Goal: Task Accomplishment & Management: Manage account settings

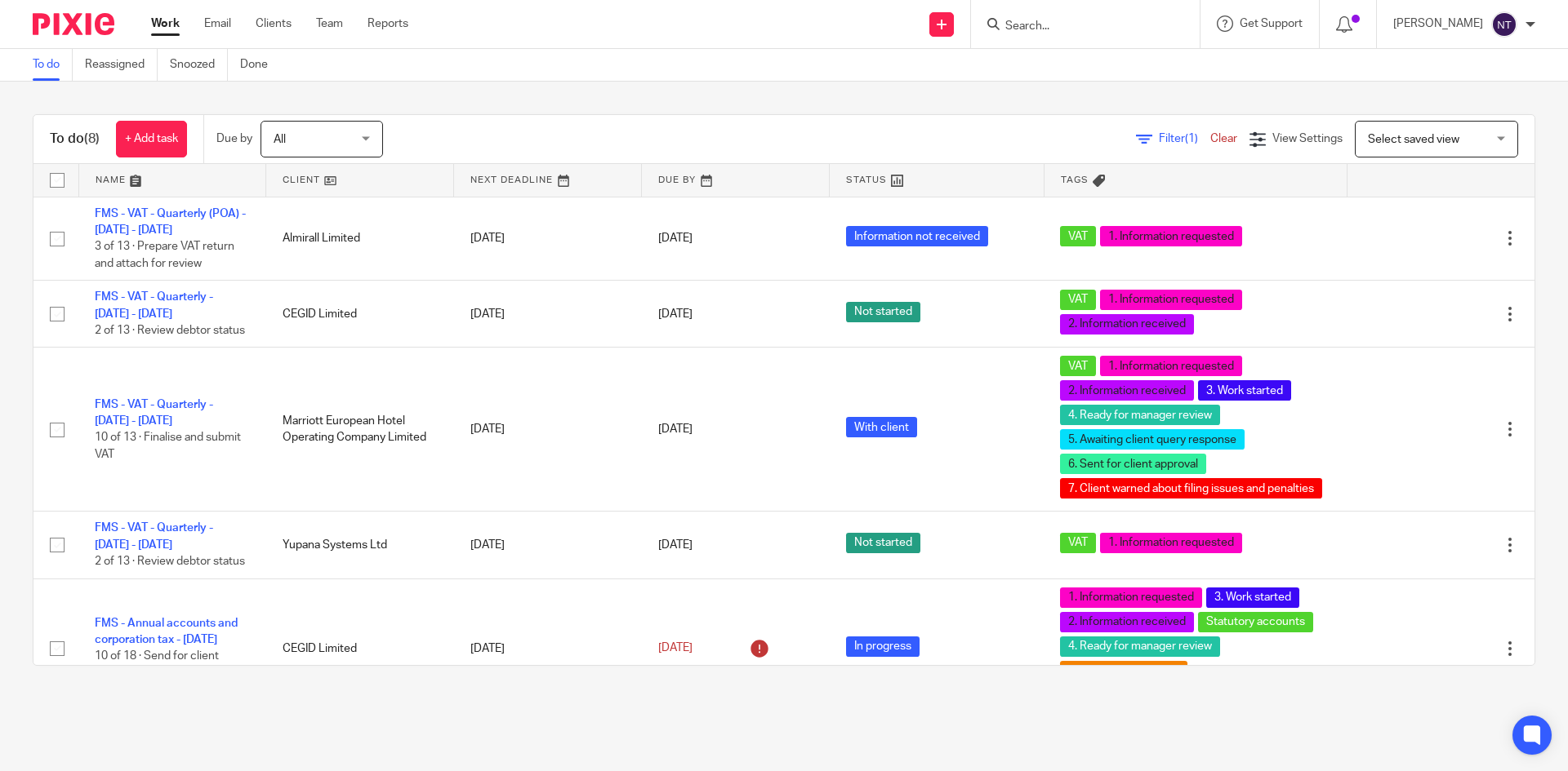
click at [1067, 25] on input "Search" at bounding box center [1077, 26] width 147 height 14
type input "grainger"
click at [1094, 71] on link at bounding box center [1113, 63] width 225 height 24
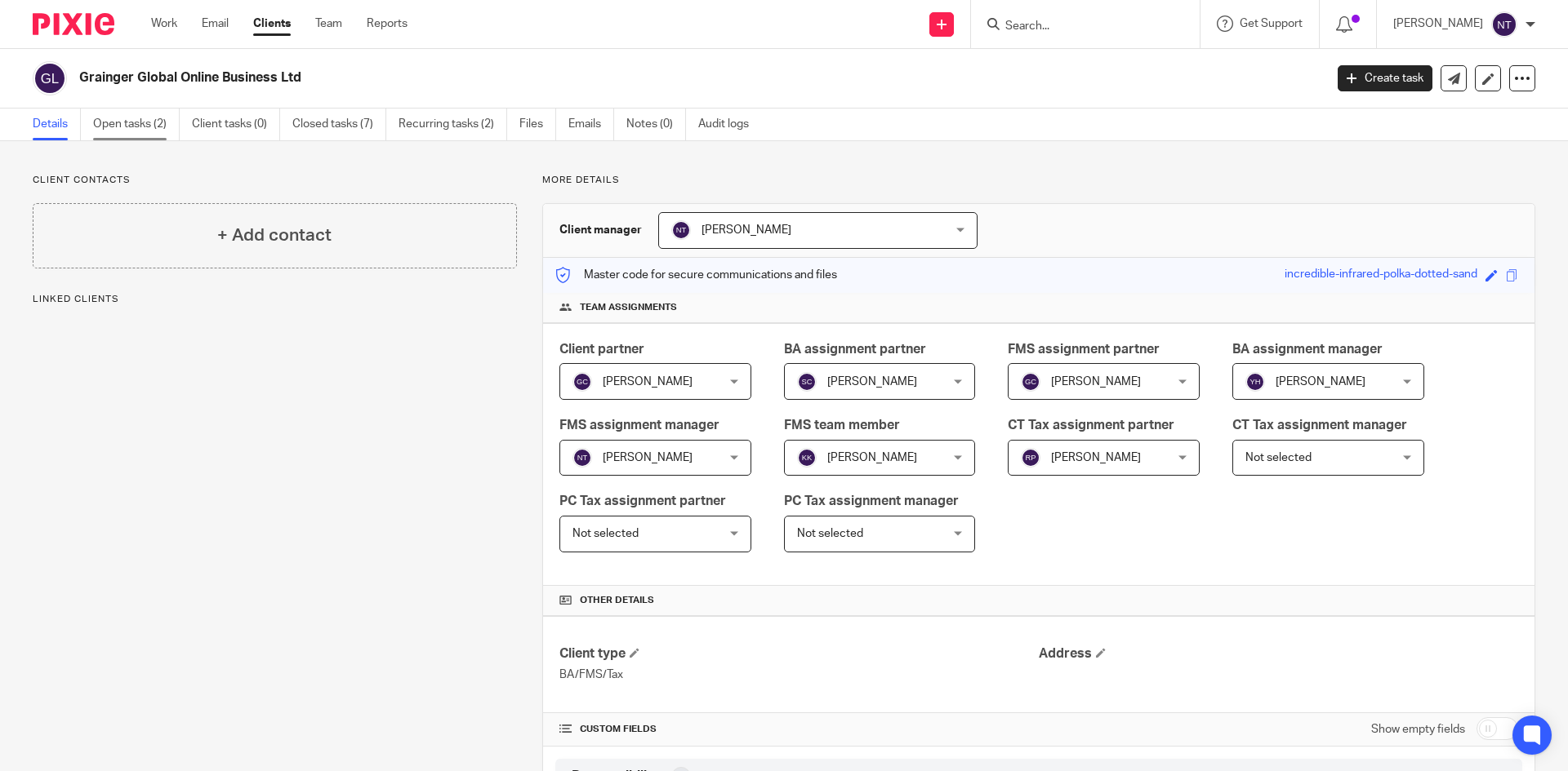
click at [127, 125] on link "Open tasks (2)" at bounding box center [136, 124] width 87 height 32
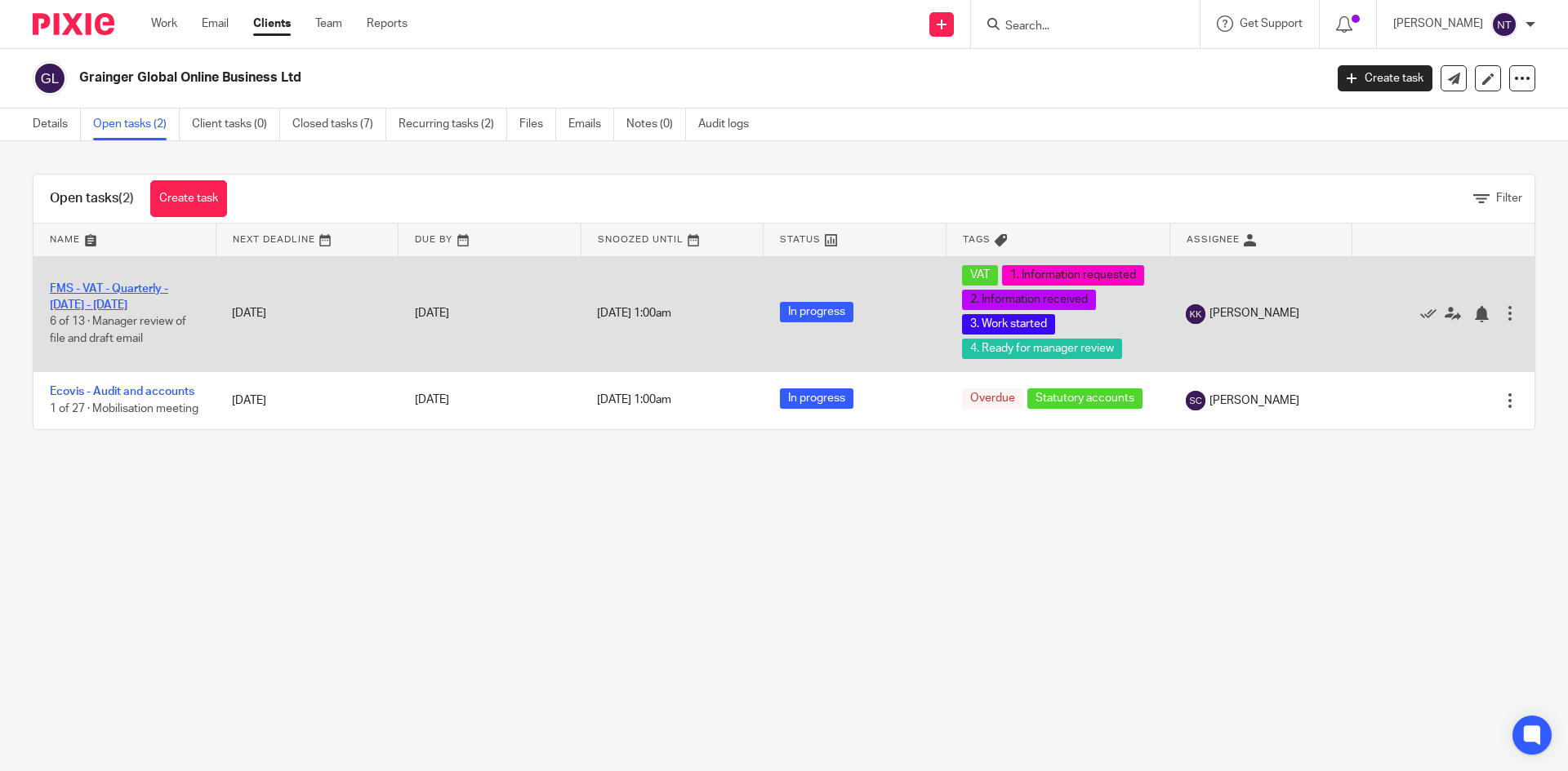
click at [137, 288] on link "FMS - VAT - Quarterly - May - July, 2025" at bounding box center [109, 297] width 118 height 28
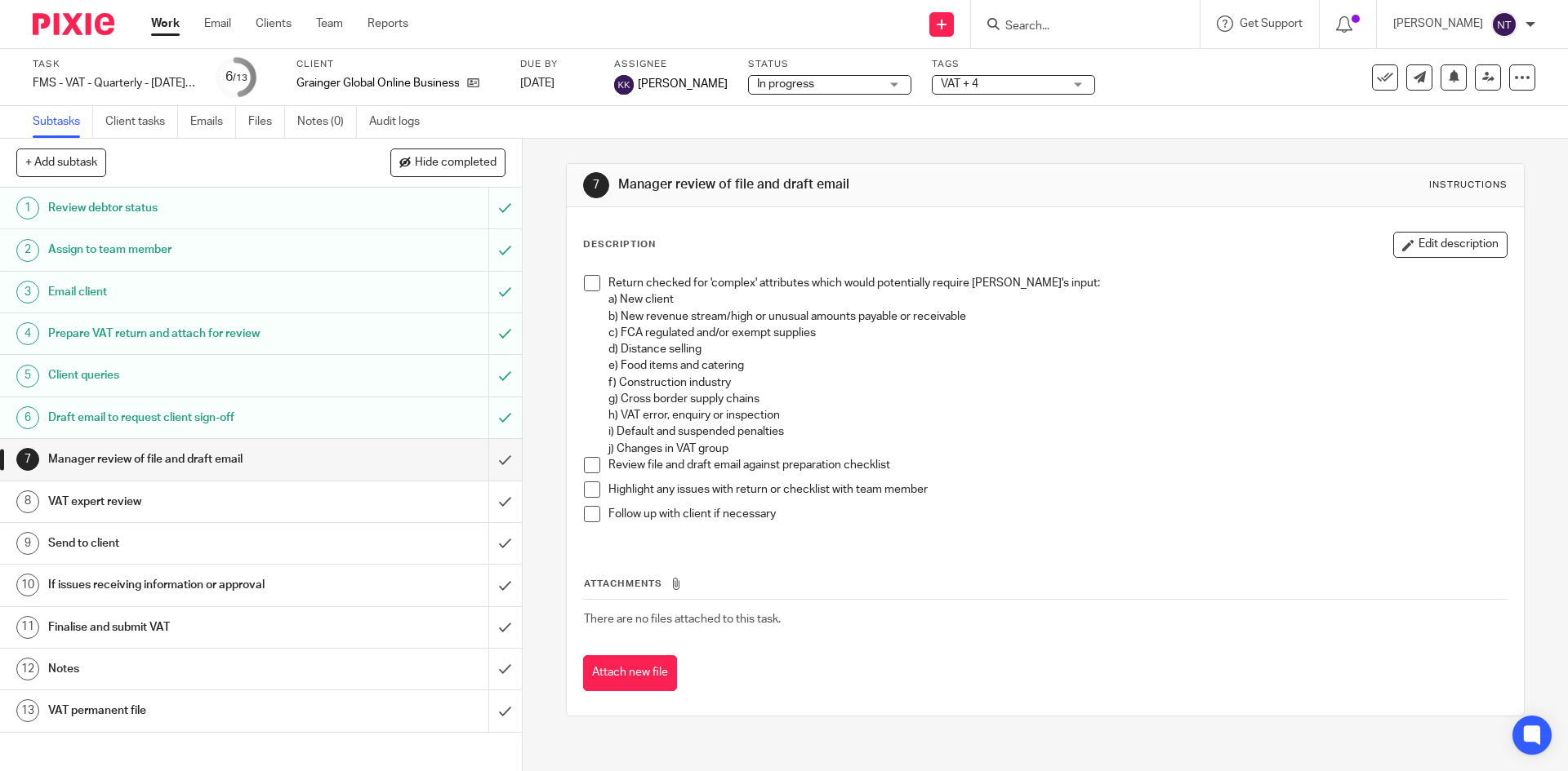
click at [592, 283] on span at bounding box center [592, 283] width 16 height 16
click at [585, 464] on span at bounding box center [592, 465] width 16 height 16
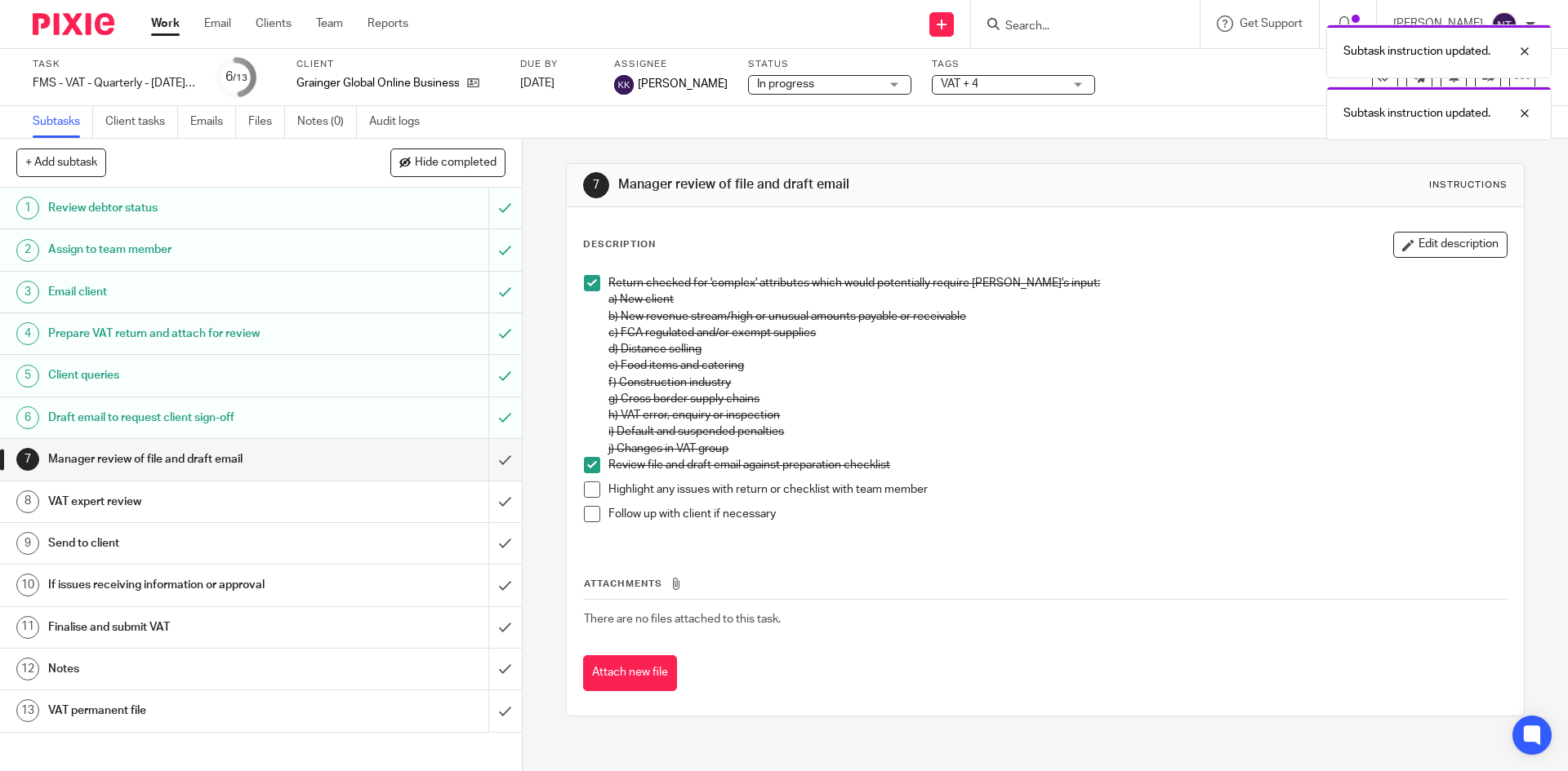
click at [584, 484] on span at bounding box center [592, 489] width 16 height 16
click at [584, 507] on span at bounding box center [592, 514] width 16 height 16
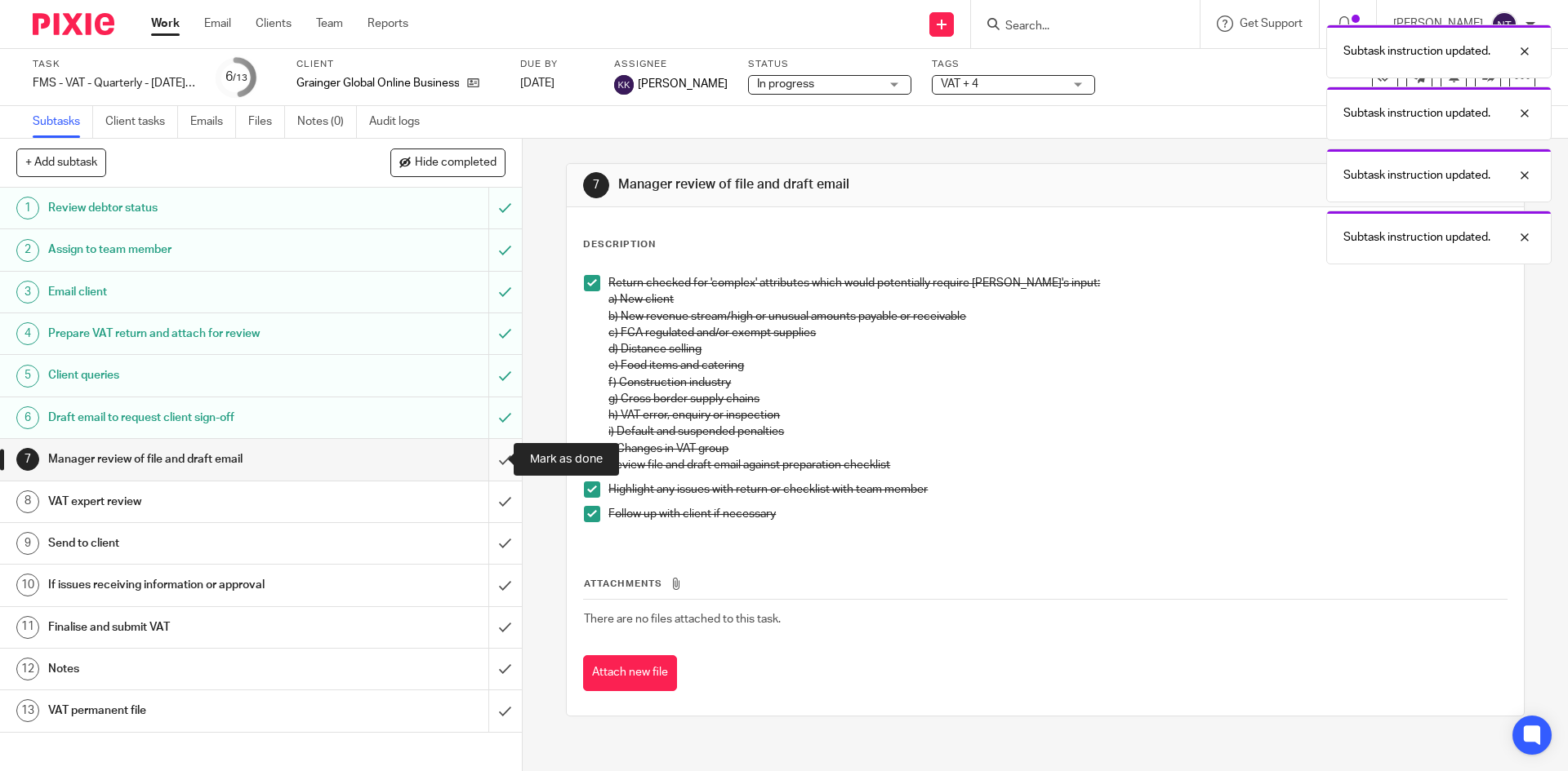
click at [479, 464] on input "submit" at bounding box center [261, 459] width 522 height 41
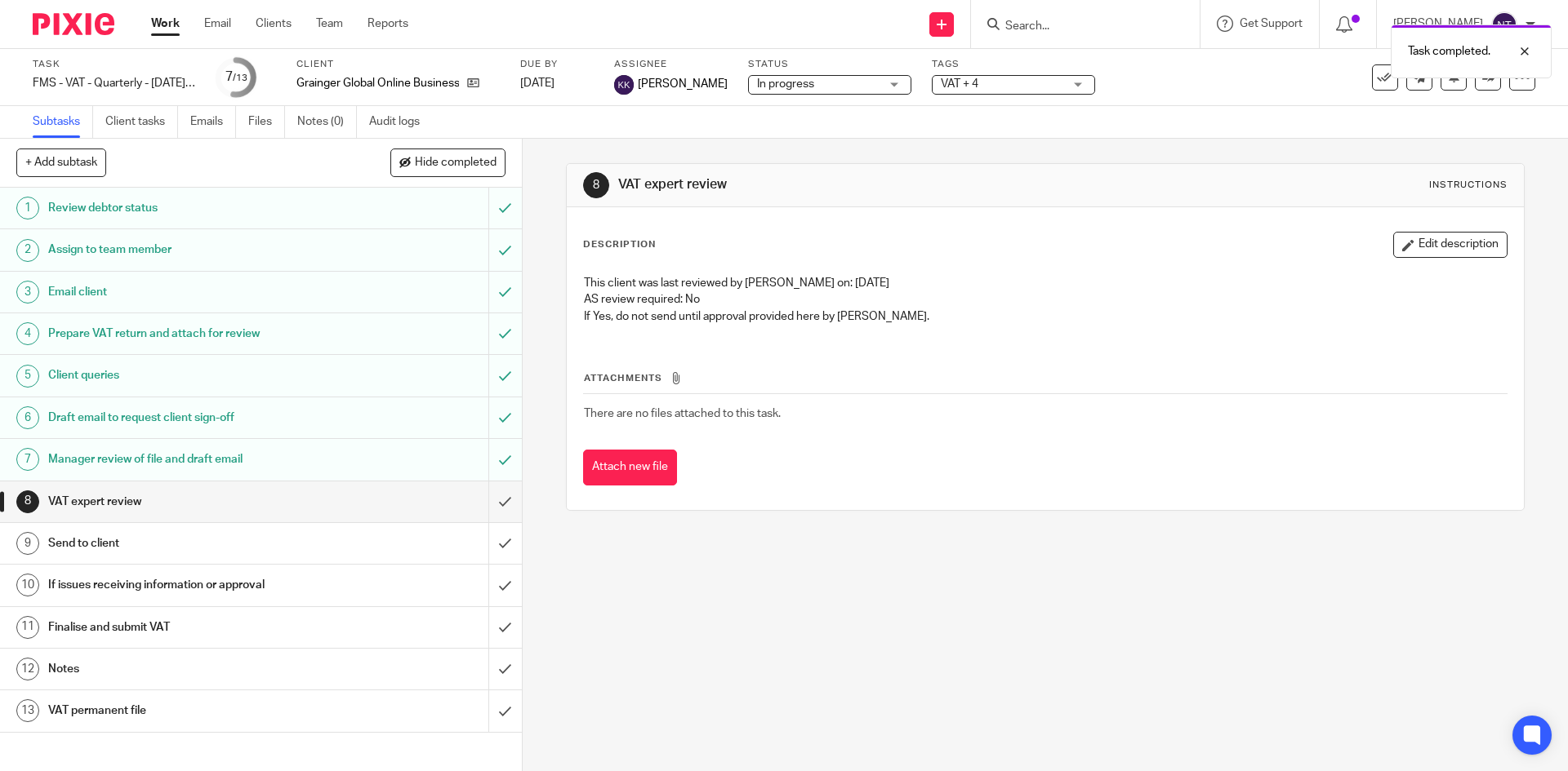
click at [425, 503] on div "VAT expert review" at bounding box center [260, 501] width 423 height 24
click at [479, 501] on input "submit" at bounding box center [261, 501] width 522 height 41
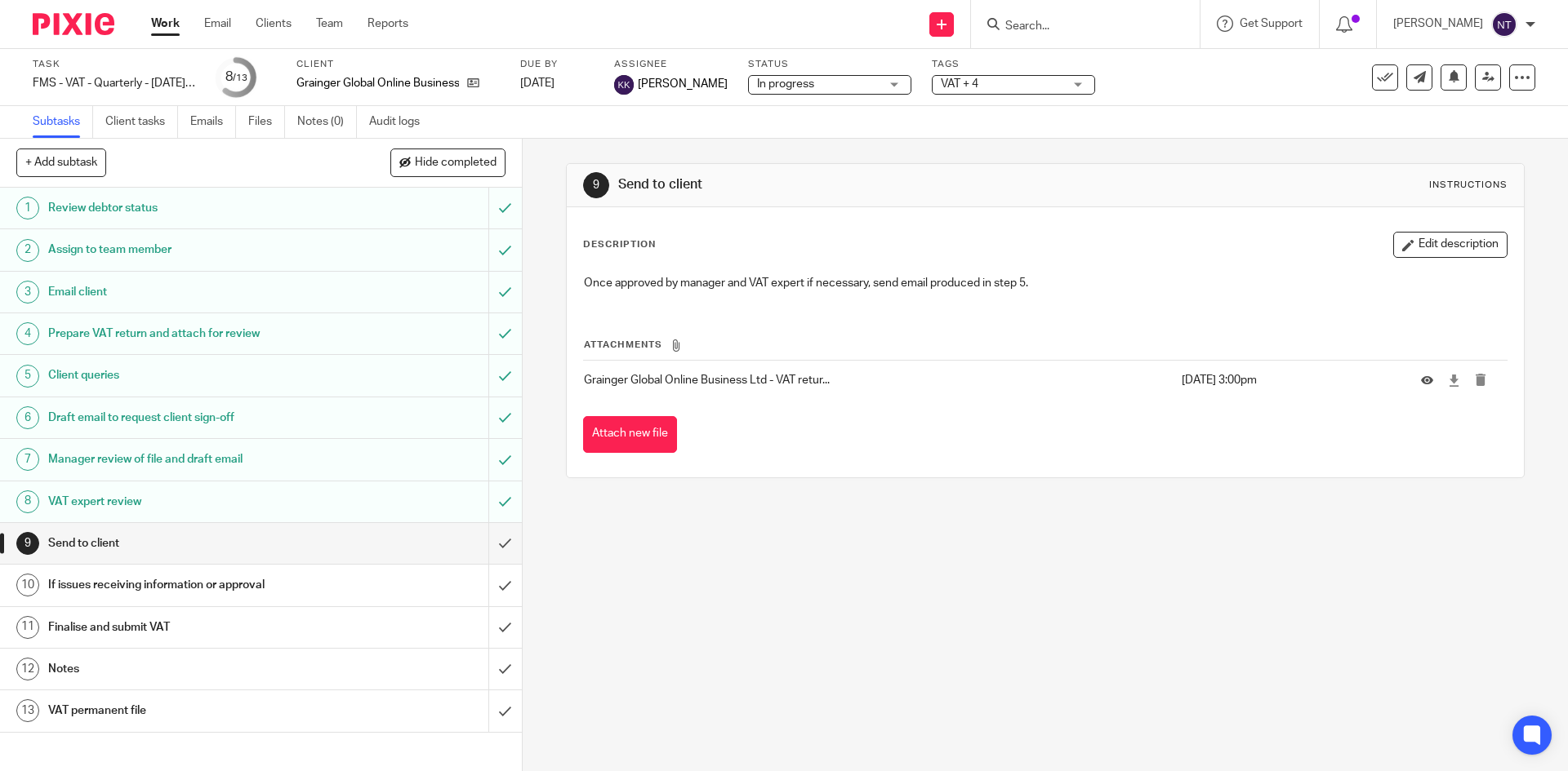
click at [471, 537] on link "9 Send to client" at bounding box center [244, 543] width 488 height 41
click at [487, 579] on input "submit" at bounding box center [261, 585] width 522 height 41
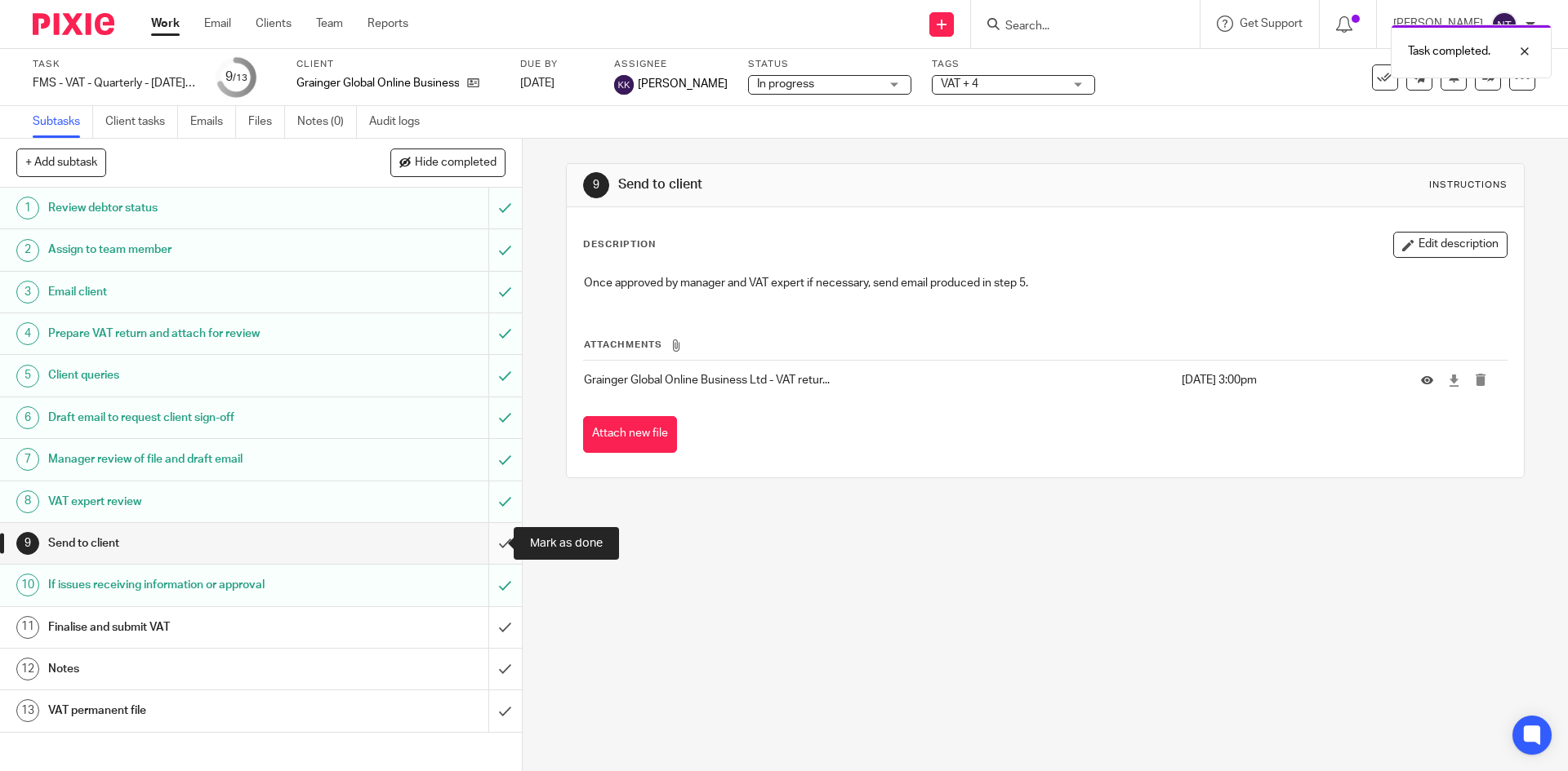
click at [480, 547] on input "submit" at bounding box center [261, 543] width 522 height 41
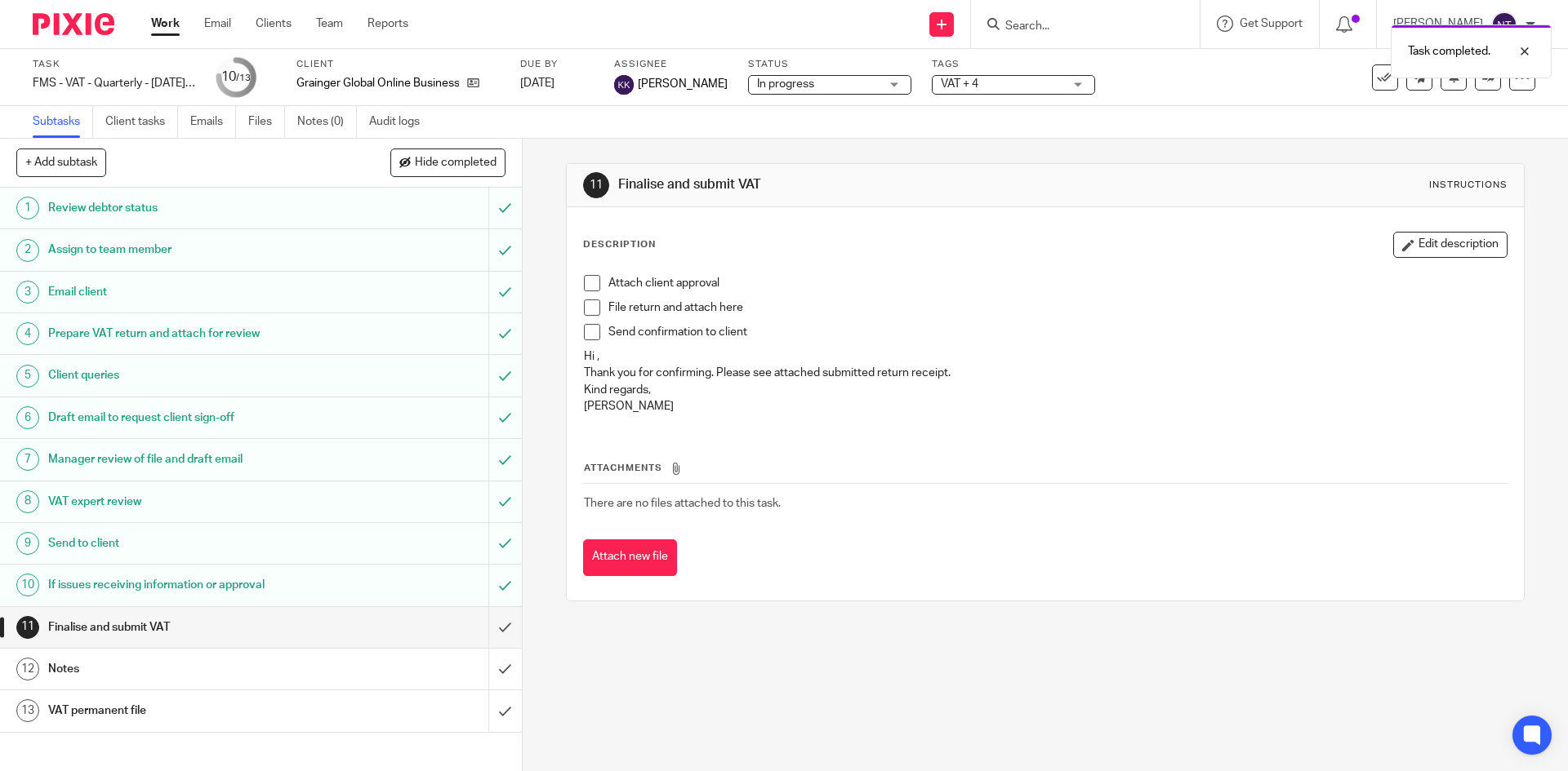
click at [813, 79] on span "In progress" at bounding box center [818, 85] width 123 height 17
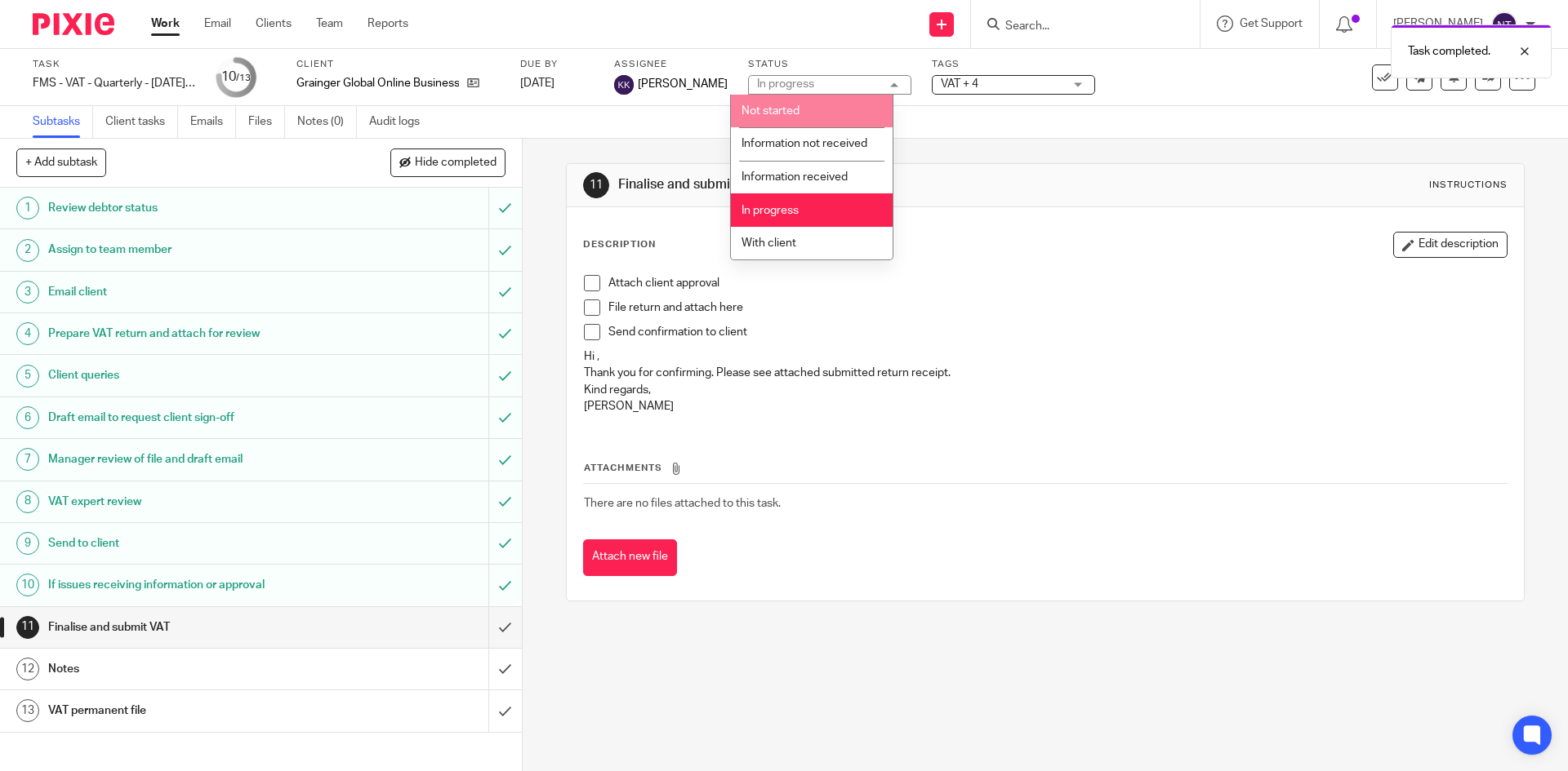
click at [941, 81] on span "VAT + 4" at bounding box center [959, 84] width 38 height 12
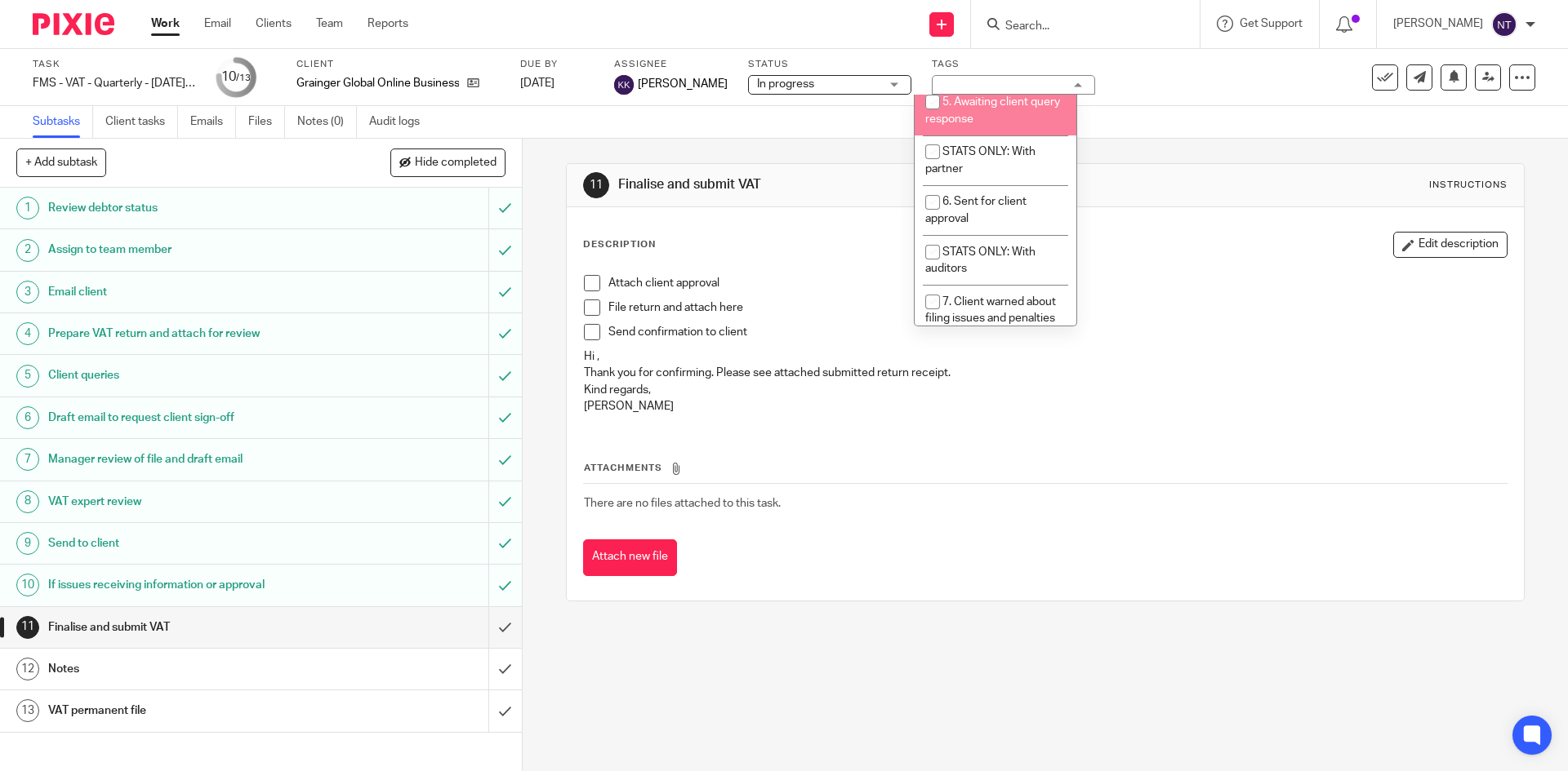
scroll to position [327, 0]
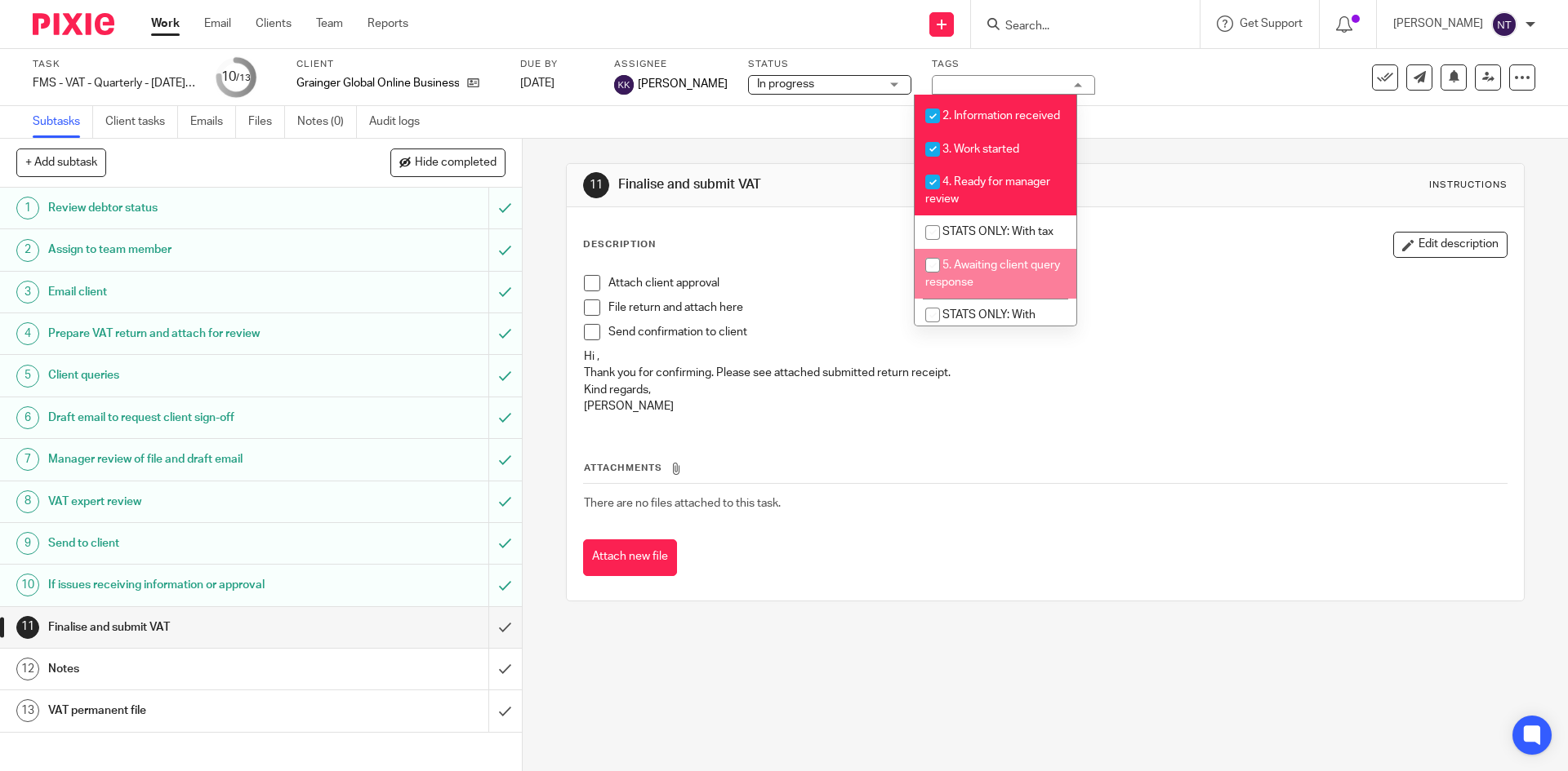
click at [1001, 288] on span "5. Awaiting client query response" at bounding box center [992, 274] width 134 height 29
checkbox input "true"
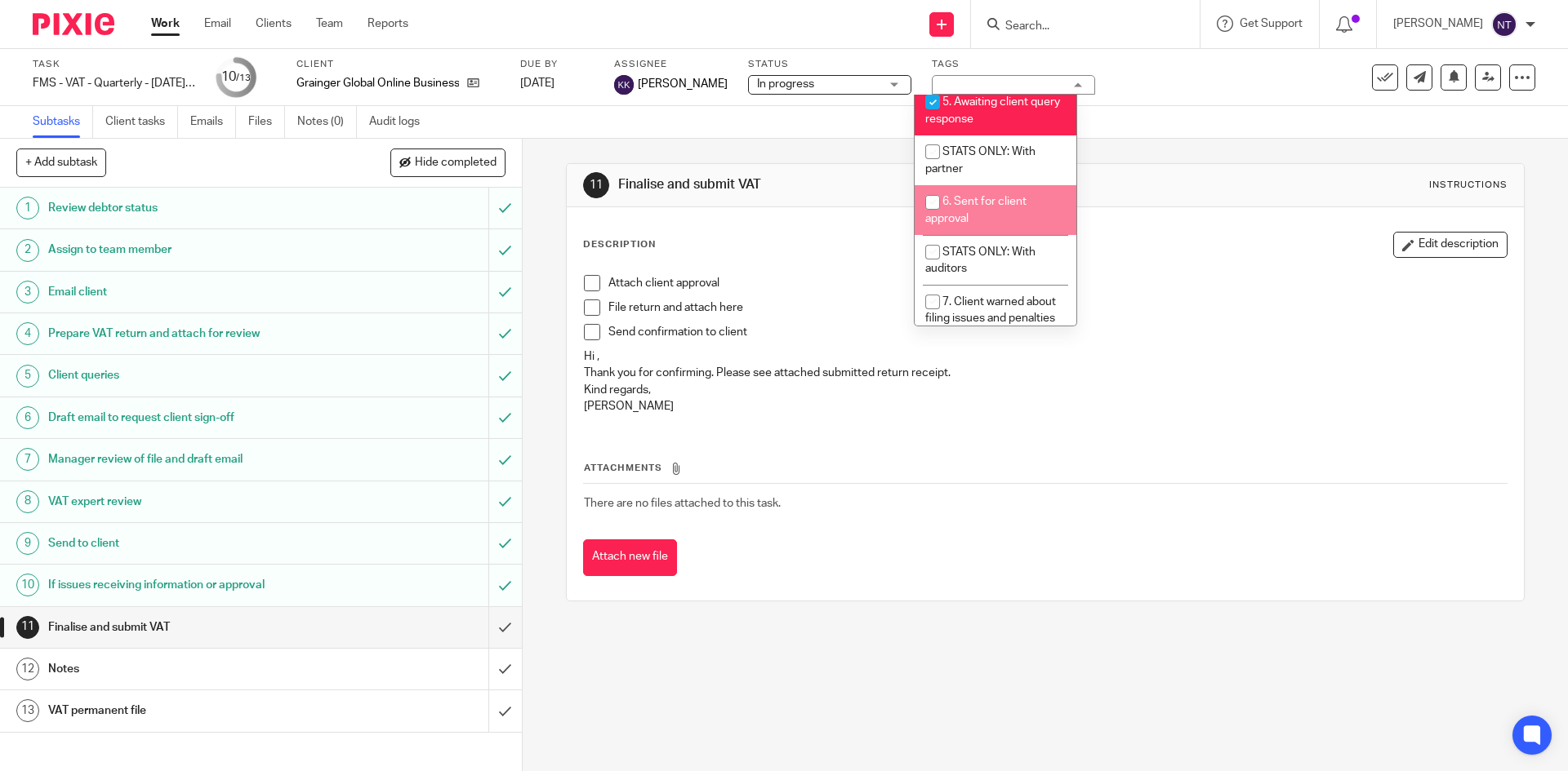
click at [1008, 235] on li "6. Sent for client approval" at bounding box center [995, 211] width 161 height 50
checkbox input "true"
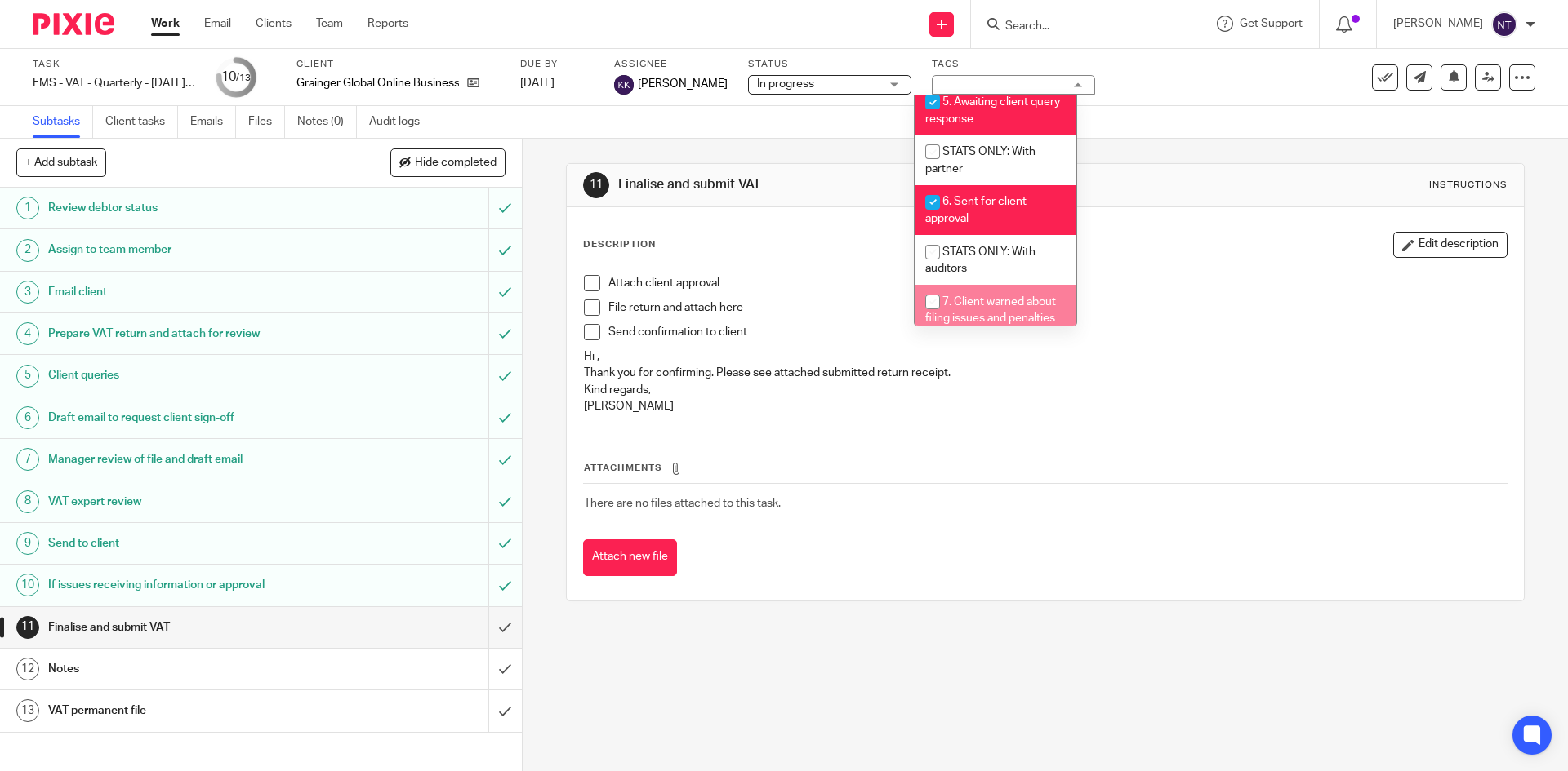
click at [1016, 307] on li "7. Client warned about filing issues and penalties" at bounding box center [995, 310] width 161 height 50
checkbox input "true"
click at [1105, 196] on div "11 Finalise and submit VAT Instructions" at bounding box center [1044, 185] width 923 height 26
